Goal: Task Accomplishment & Management: Use online tool/utility

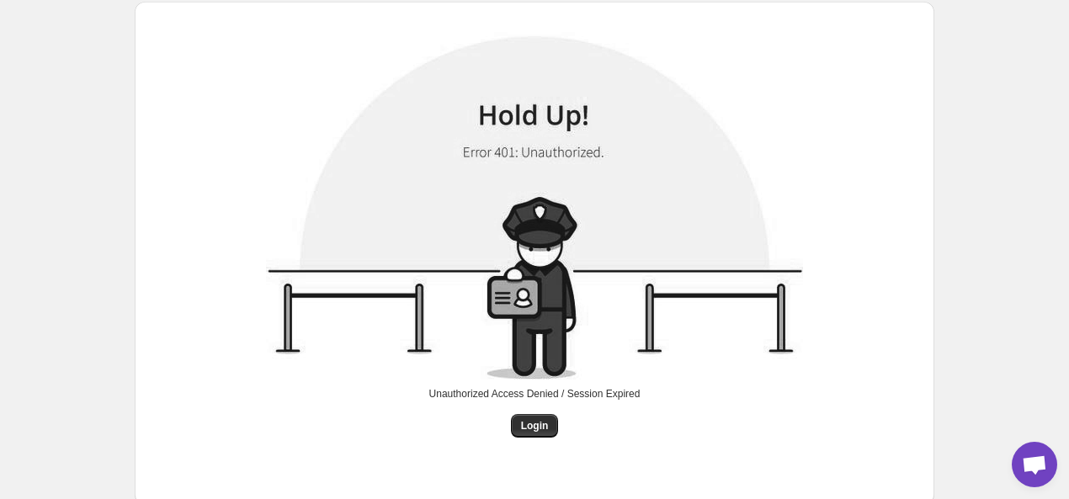
scroll to position [61, 0]
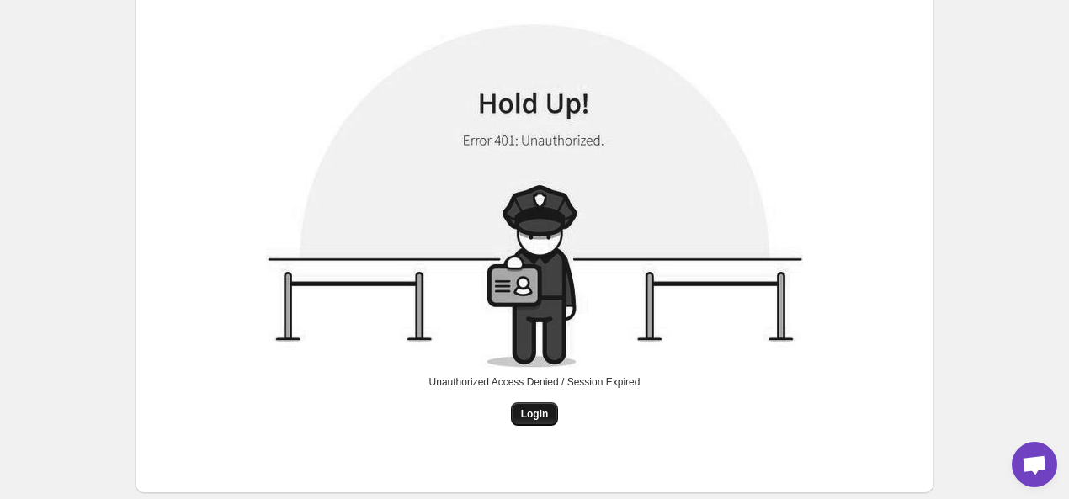
click at [522, 411] on span "Login" at bounding box center [535, 413] width 28 height 13
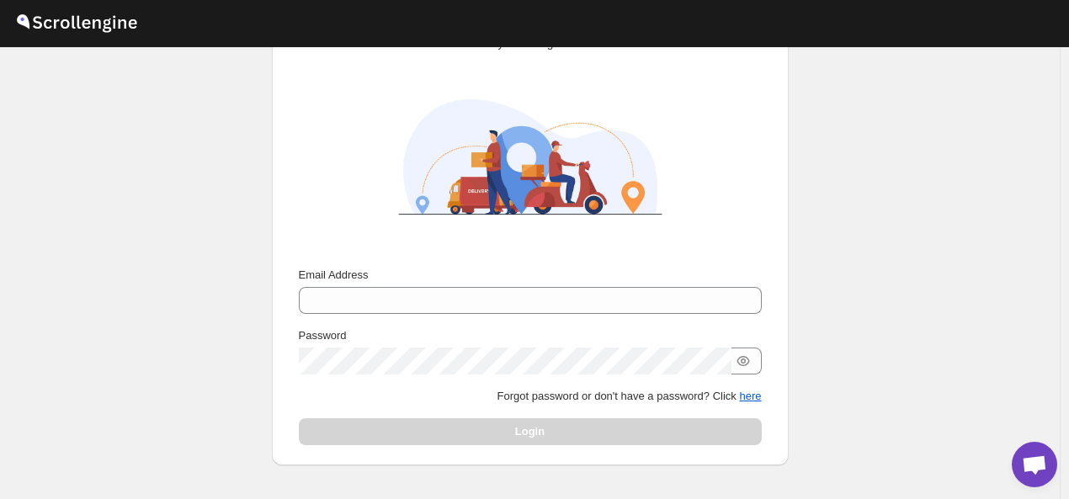
scroll to position [167, 0]
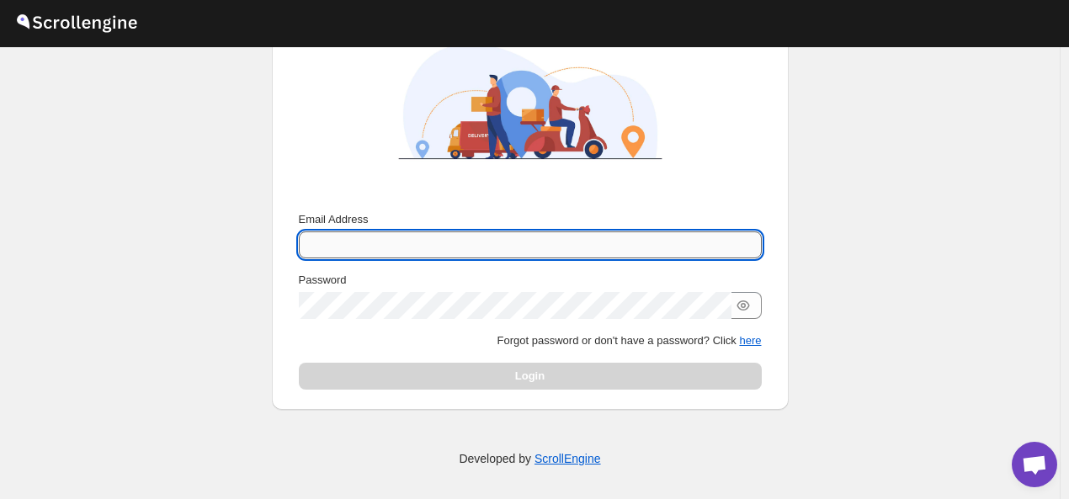
click at [532, 245] on input "Email Address" at bounding box center [530, 244] width 463 height 27
